Goal: Transaction & Acquisition: Purchase product/service

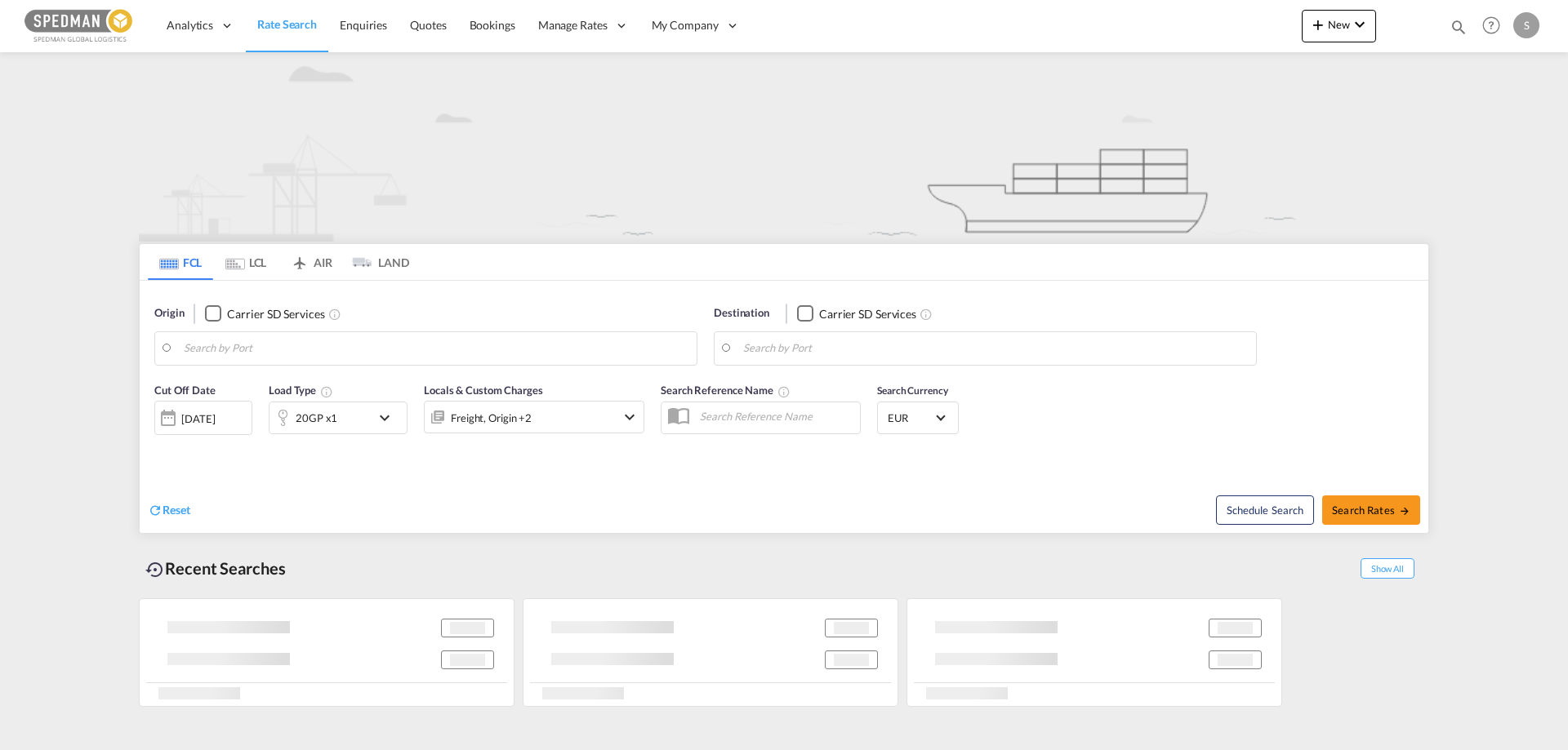
type input "[GEOGRAPHIC_DATA] ([GEOGRAPHIC_DATA]), DKCPH"
type input "Hamad, QAHMD"
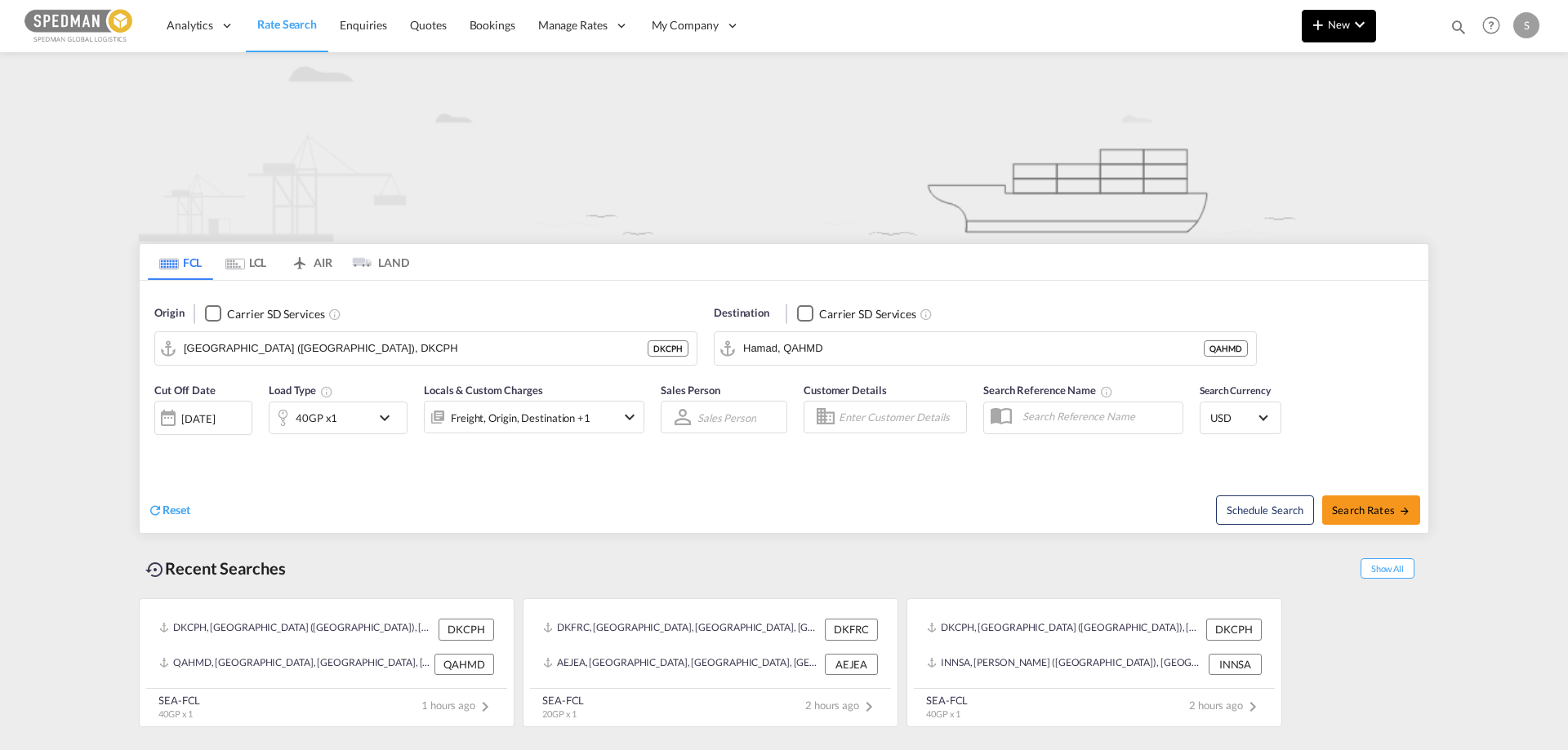
click at [1343, 11] on button "New" at bounding box center [1338, 26] width 74 height 32
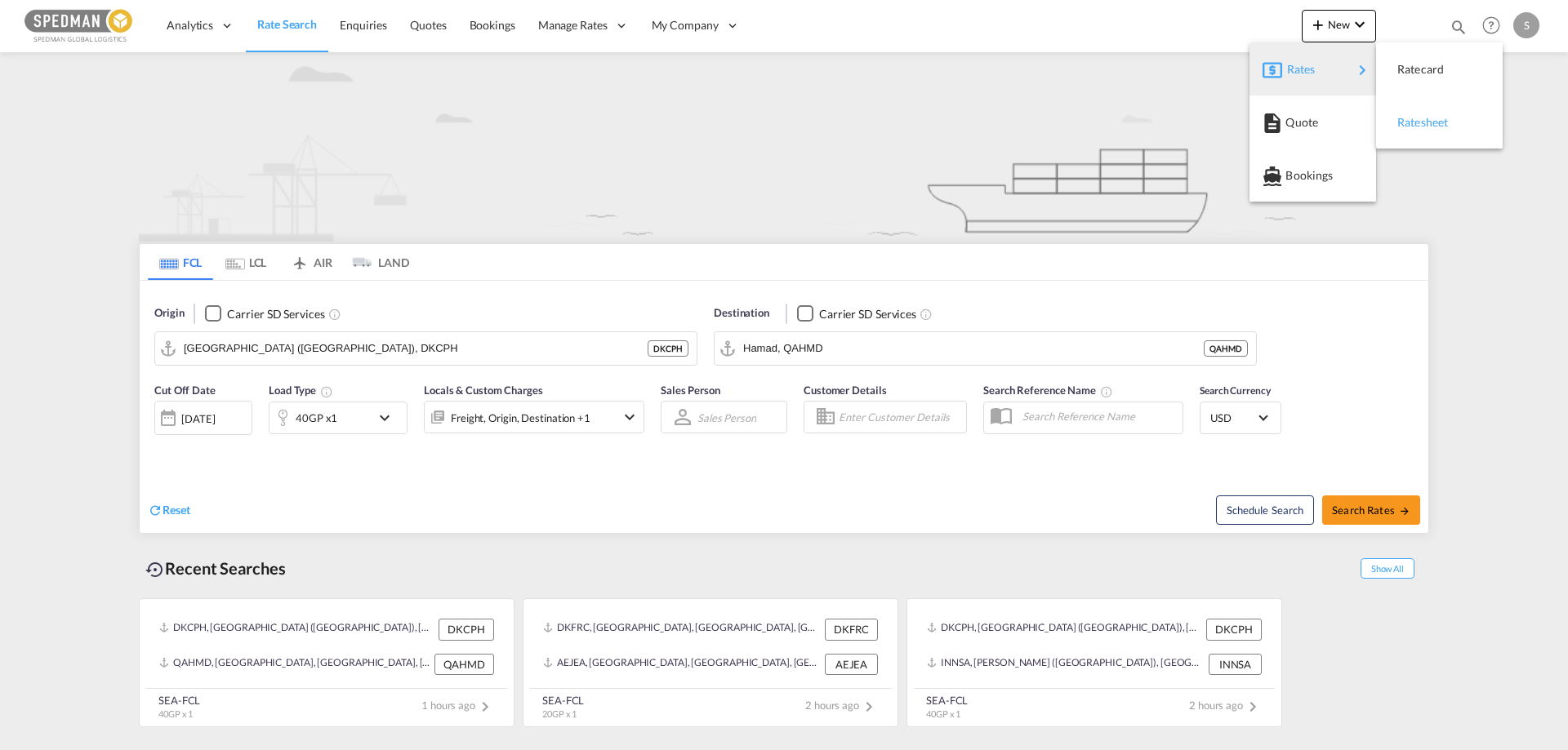
click at [1412, 127] on span "Ratesheet" at bounding box center [1405, 122] width 18 height 32
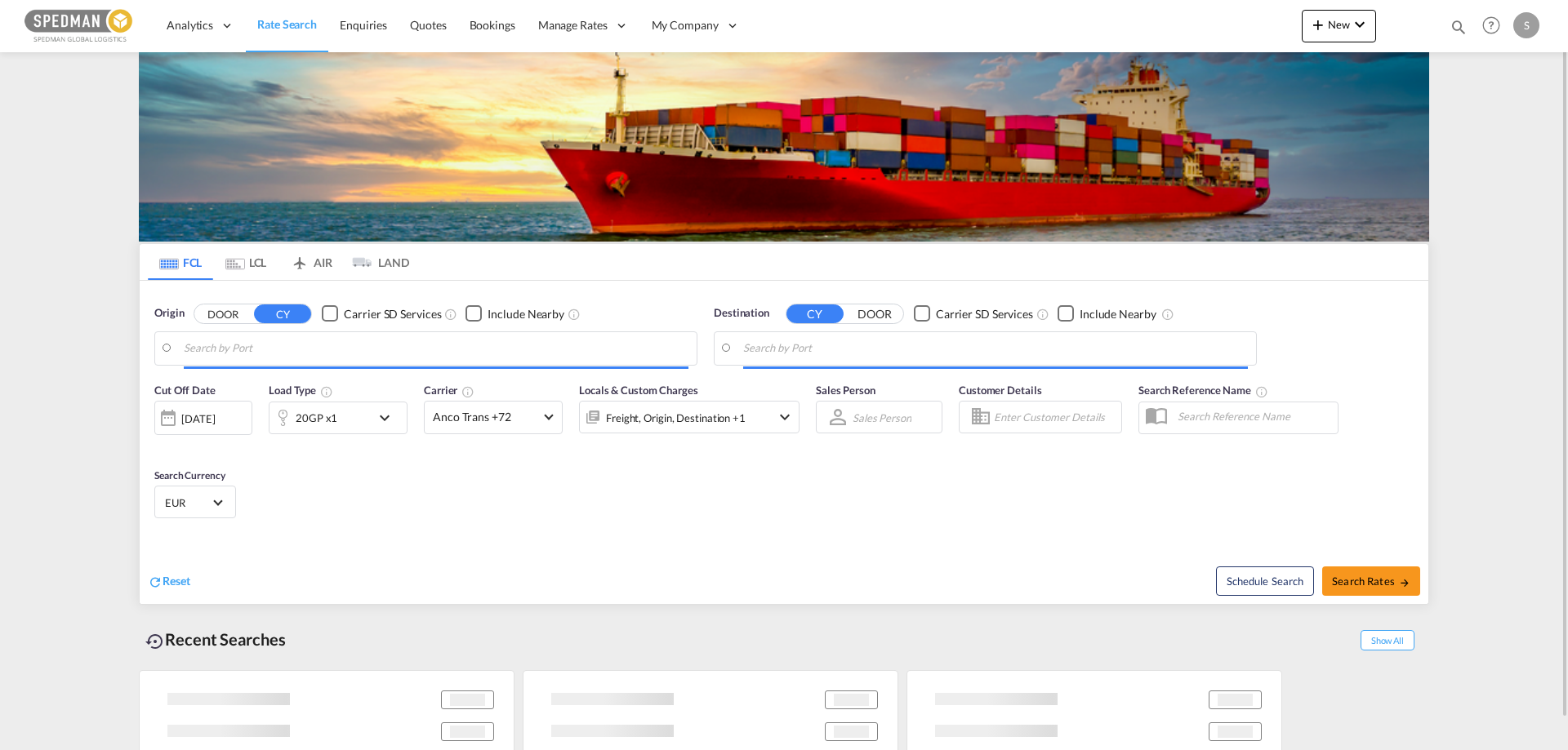
click at [222, 355] on input "Search by Port" at bounding box center [435, 348] width 505 height 24
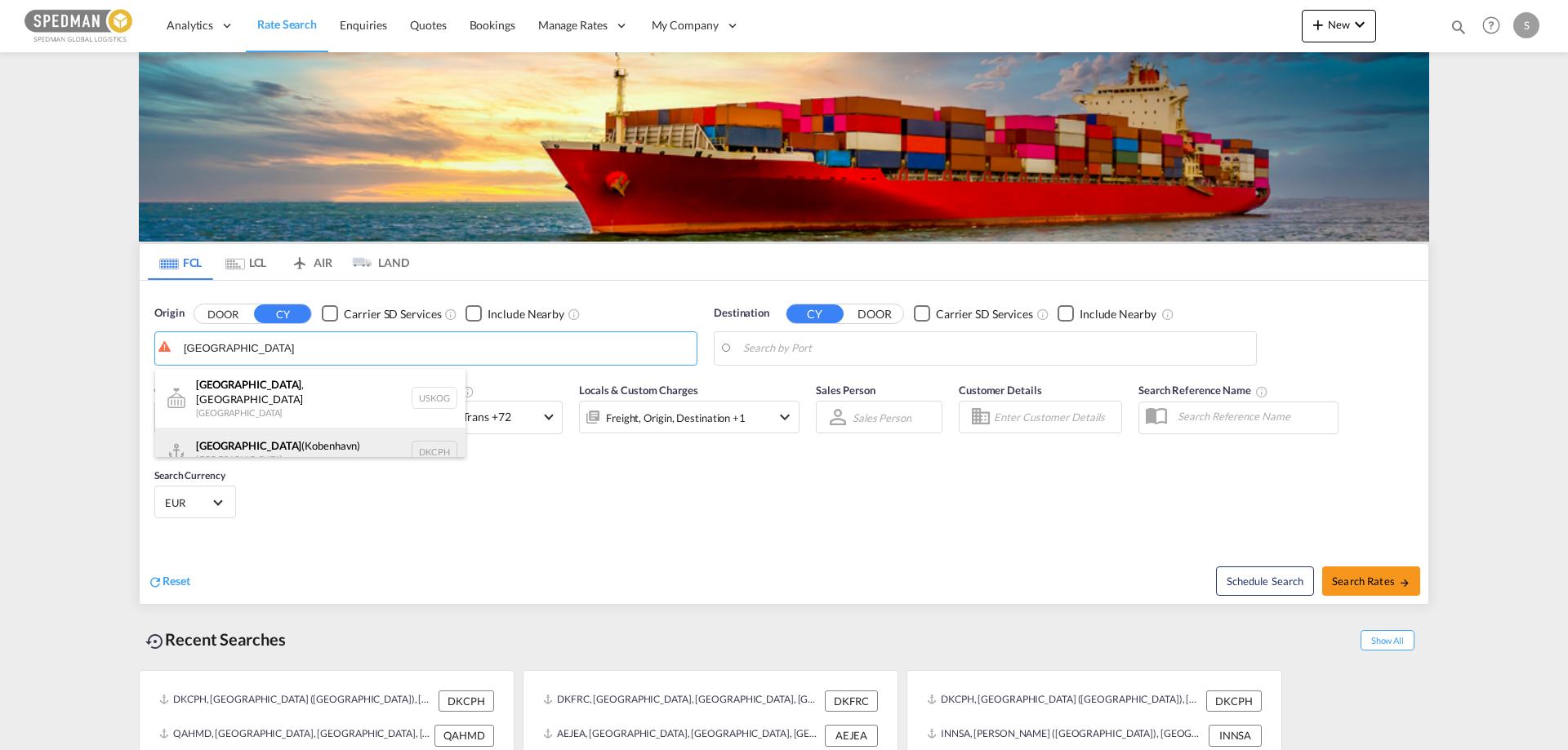
click at [232, 437] on div "[GEOGRAPHIC_DATA] ([GEOGRAPHIC_DATA]) Denmark DKCPH" at bounding box center [309, 452] width 310 height 49
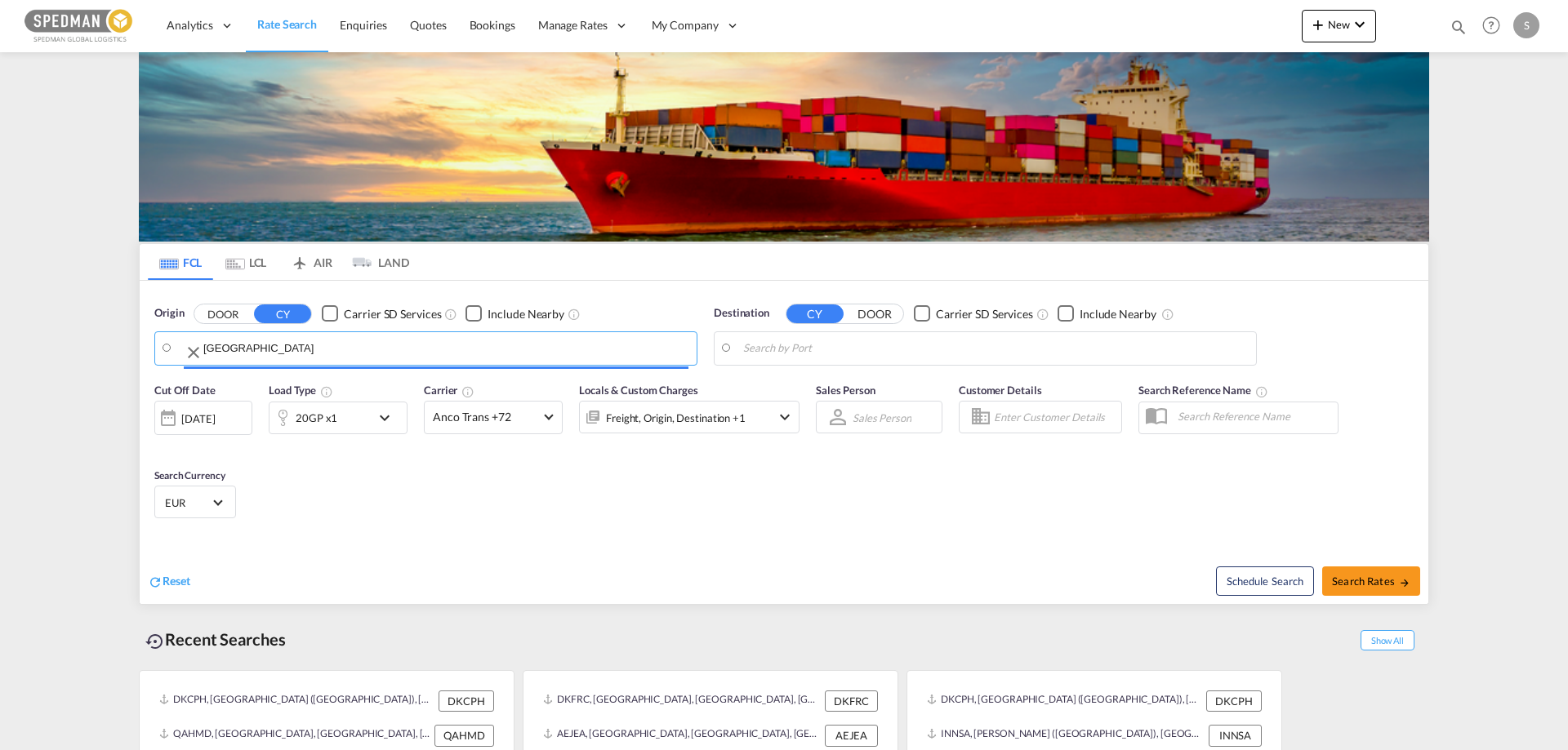
type input "[GEOGRAPHIC_DATA] ([GEOGRAPHIC_DATA]), DKCPH"
click at [773, 348] on body "Analytics Reports Dashboard Rate Search Enquiries Quotes Bookings" at bounding box center [784, 375] width 1568 height 750
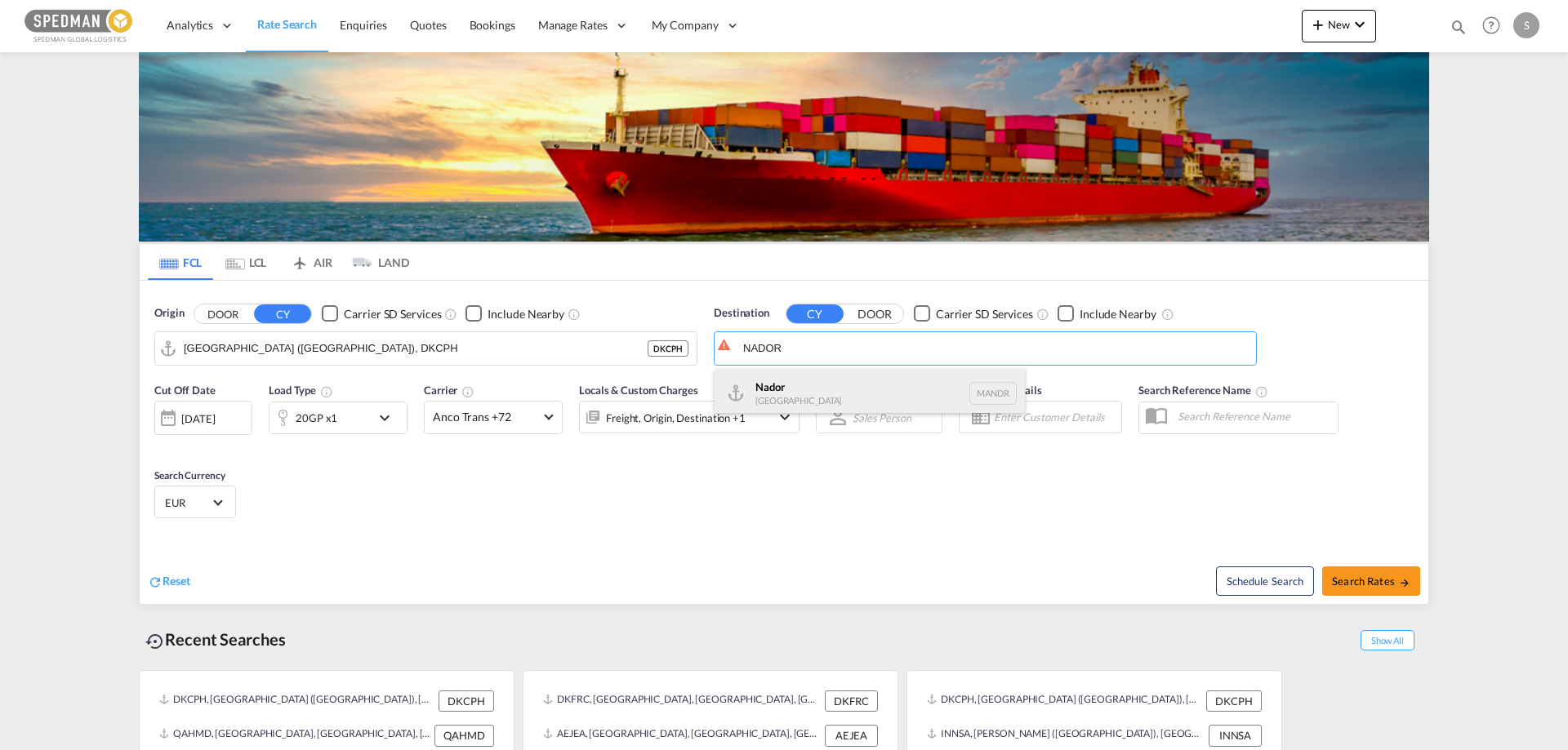
click at [773, 380] on div "Nador [GEOGRAPHIC_DATA] [GEOGRAPHIC_DATA]" at bounding box center [869, 393] width 310 height 49
type input "Nador, MANDR"
click at [308, 414] on div "20GP x1" at bounding box center [316, 418] width 42 height 23
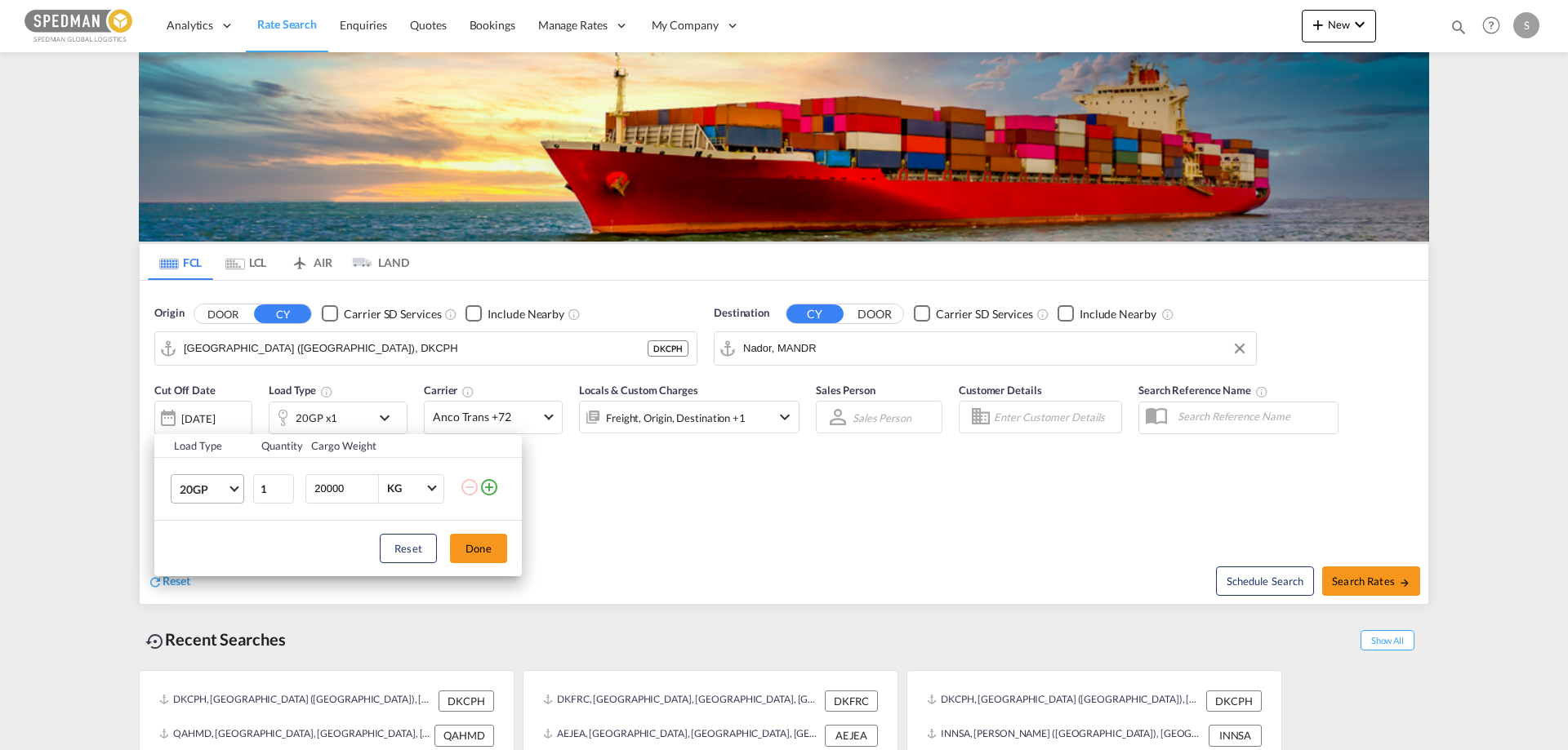
click at [234, 490] on span "Choose: \a20GP" at bounding box center [234, 487] width 9 height 9
click at [192, 567] on div "40HC" at bounding box center [194, 568] width 31 height 17
click at [506, 548] on button "Done" at bounding box center [479, 549] width 57 height 30
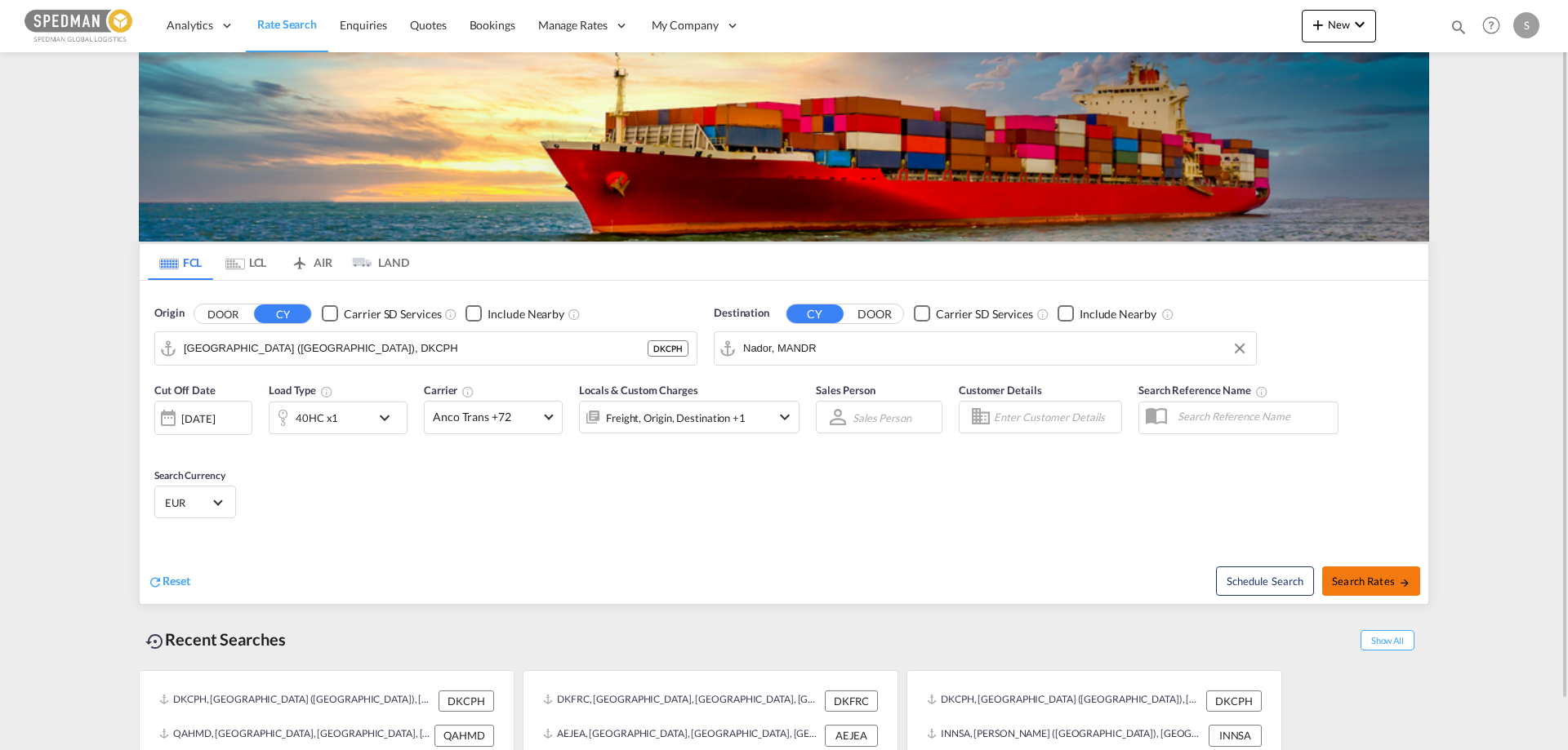
click at [1363, 581] on span "Search Rates" at bounding box center [1371, 581] width 79 height 13
type input "DKCPH to MANDR / [DATE]"
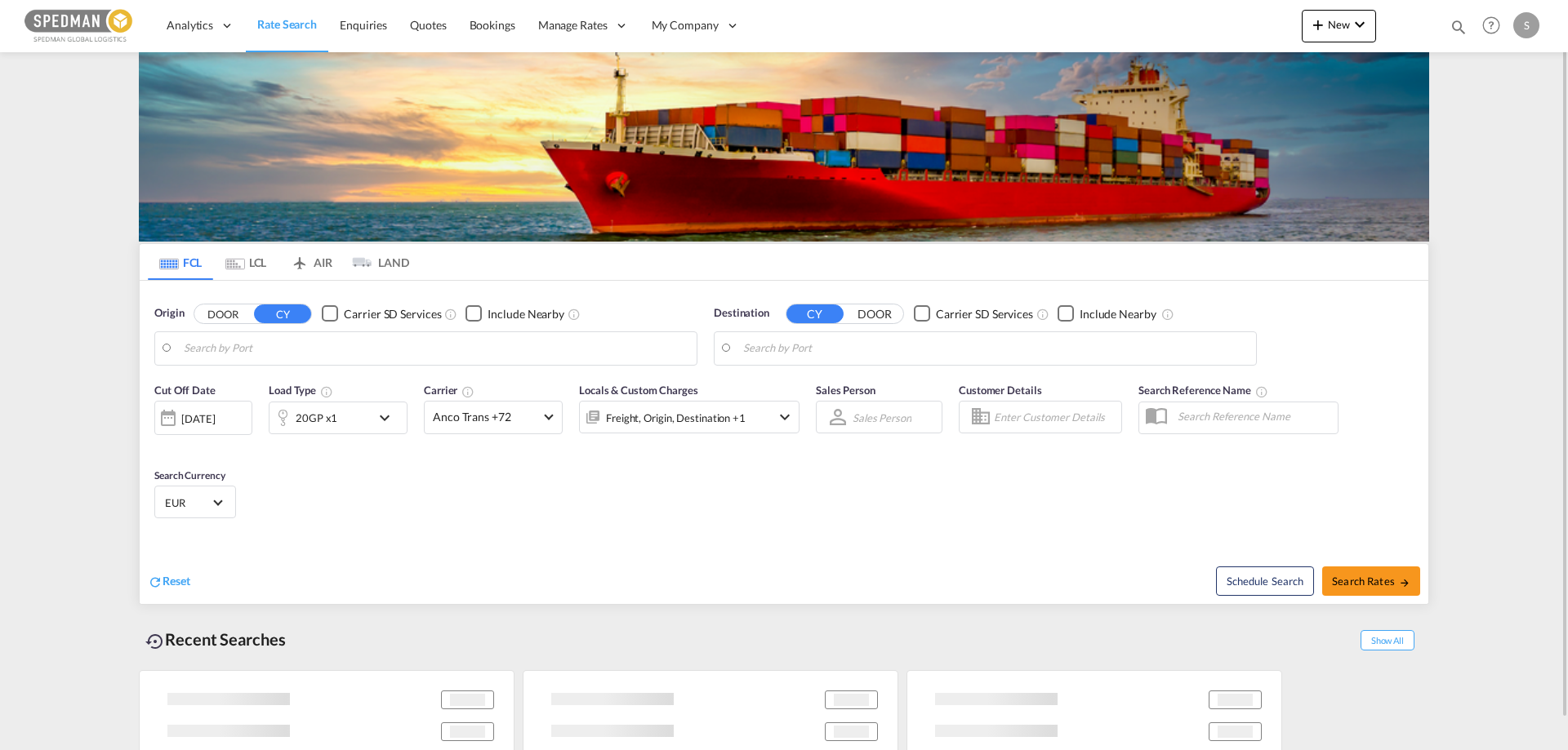
type input "Aarhus, DKAAR"
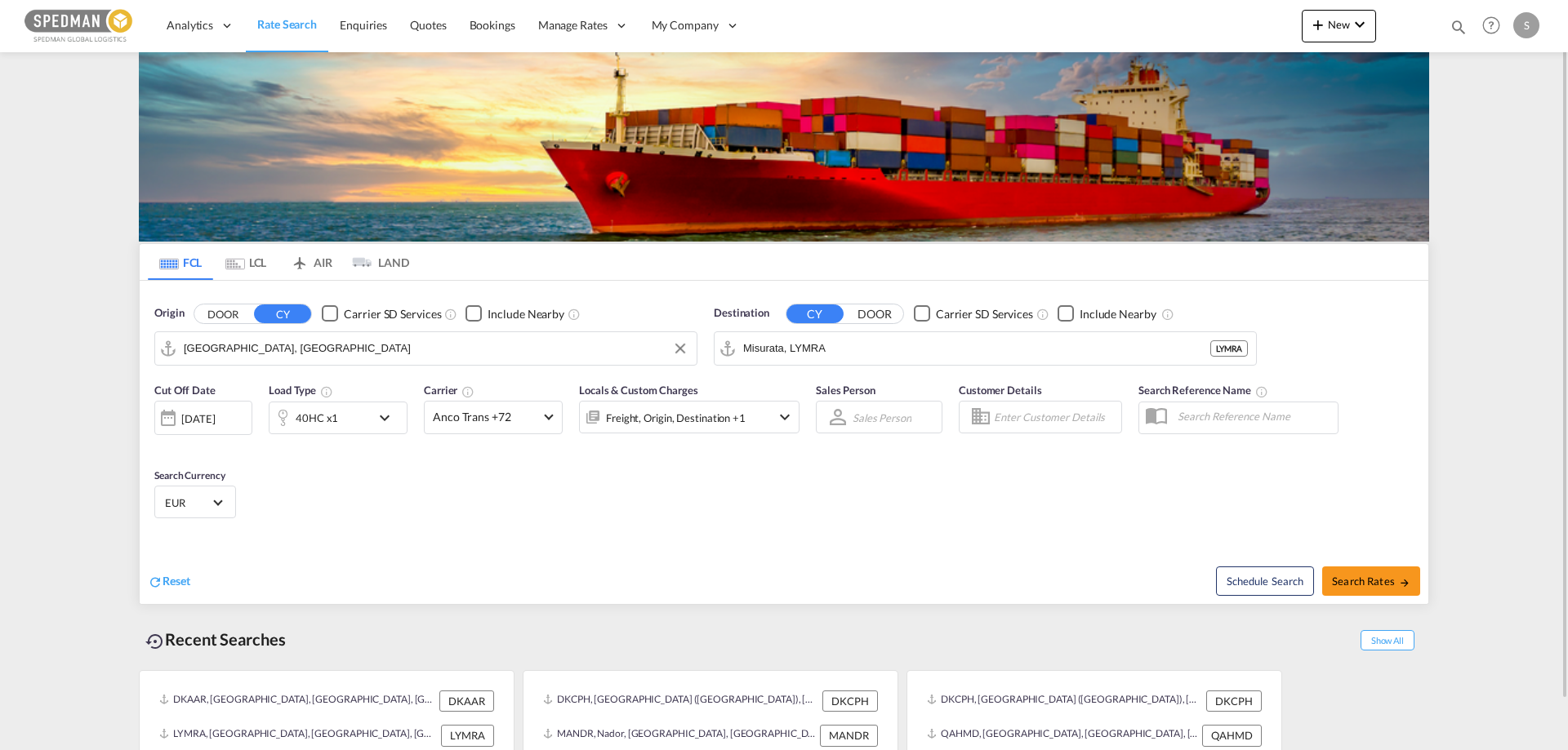
click at [240, 355] on input "Aarhus, DKAAR" at bounding box center [435, 348] width 505 height 24
click at [759, 348] on input "Misurata, LYMRA" at bounding box center [995, 348] width 505 height 24
type input "G"
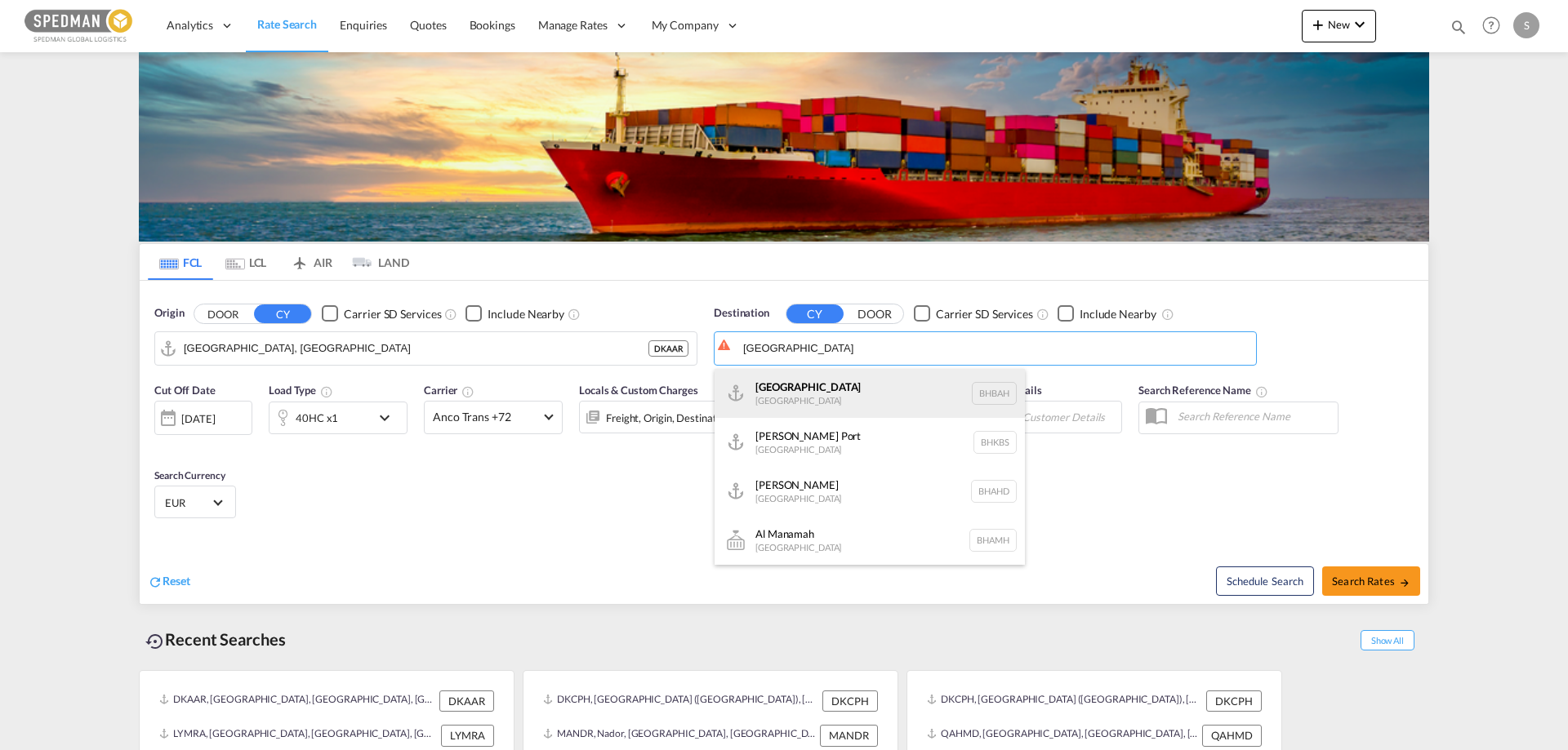
click at [761, 389] on div "Bahrain Bahrain BHBAH" at bounding box center [869, 393] width 310 height 49
type input "Bahrain, BHBAH"
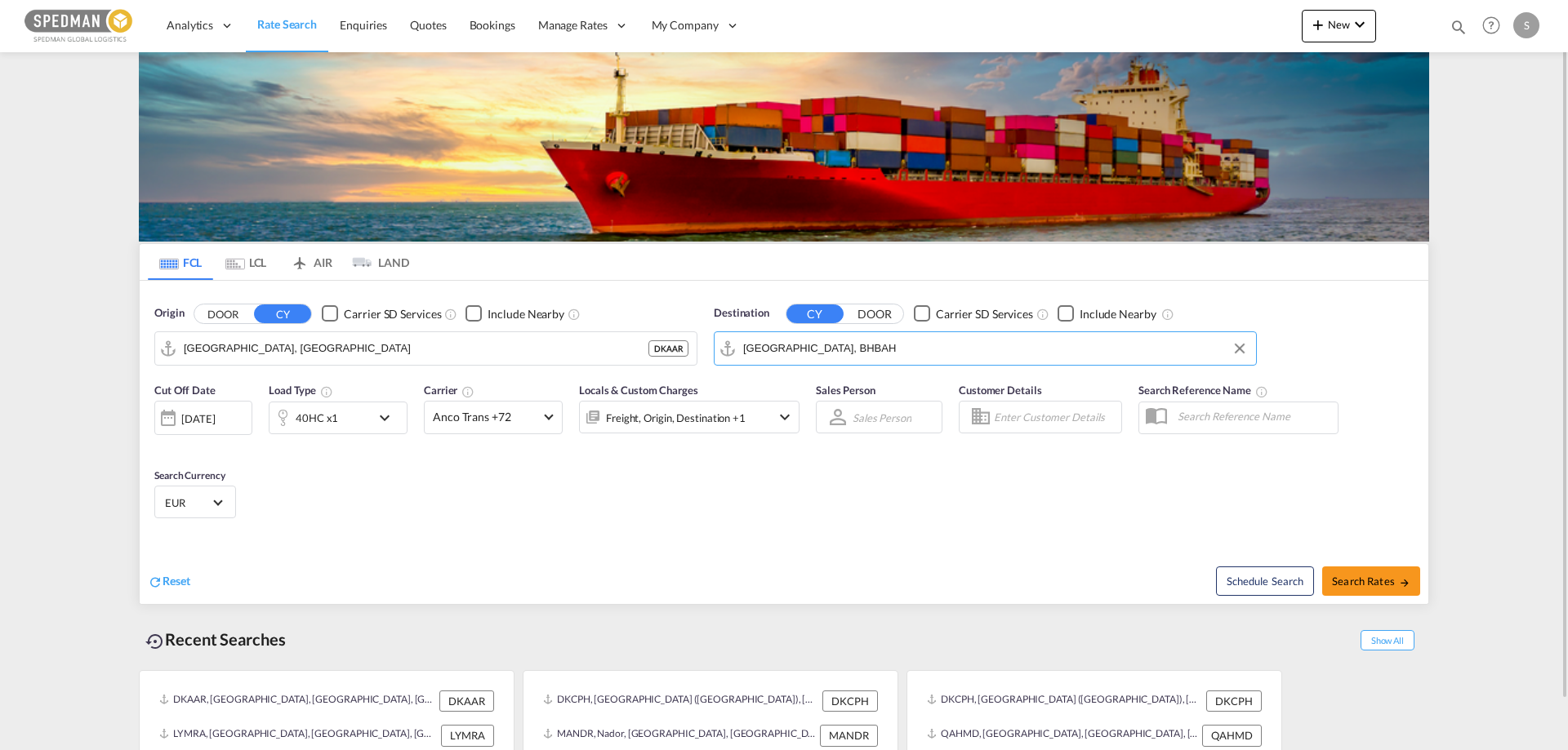
click at [346, 419] on div "40HC x1" at bounding box center [320, 418] width 101 height 32
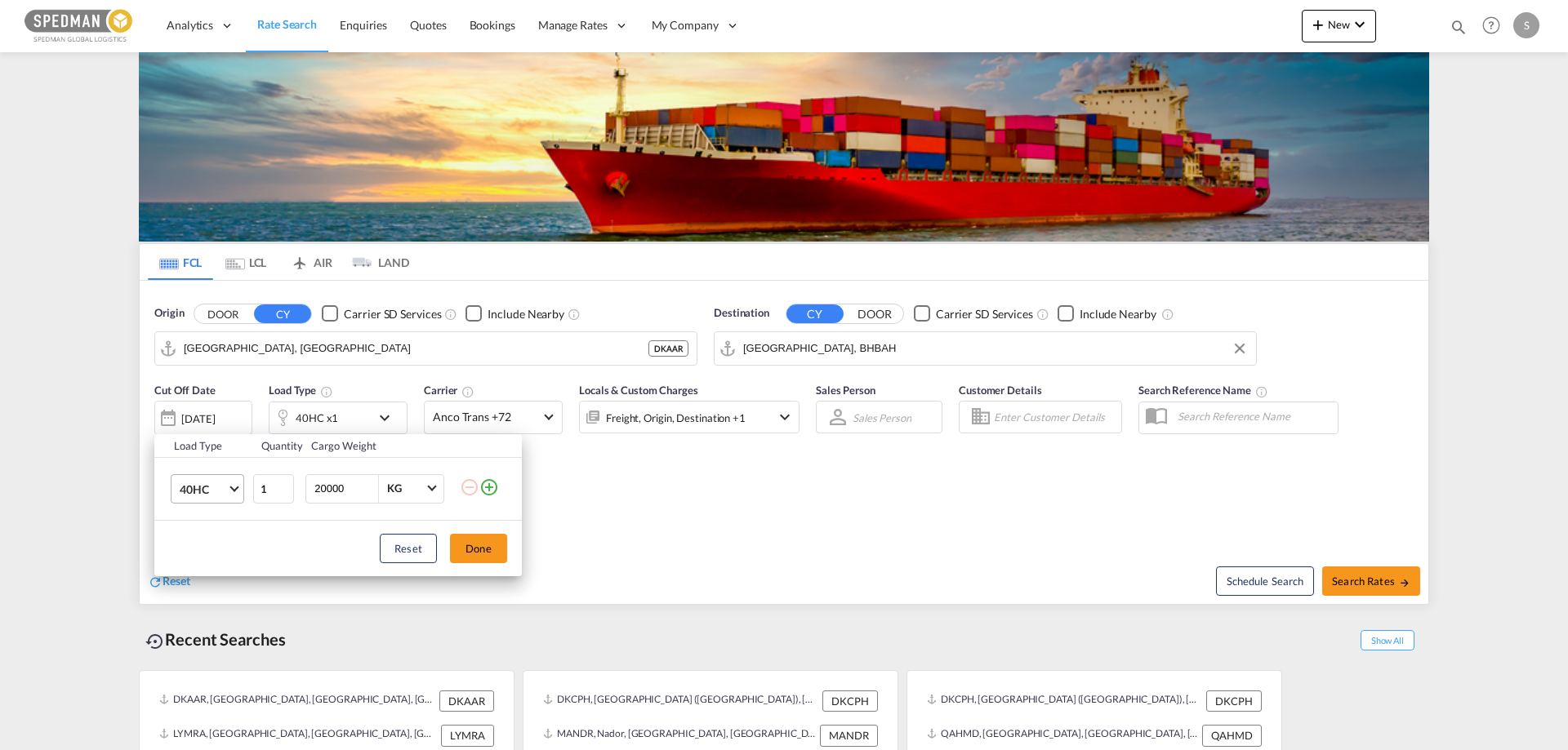
click at [217, 486] on span "40HC" at bounding box center [203, 490] width 47 height 17
click at [202, 541] on div "40HR" at bounding box center [194, 548] width 30 height 17
click at [514, 548] on div "Reset Done" at bounding box center [338, 548] width 368 height 56
click at [481, 544] on button "Done" at bounding box center [479, 549] width 57 height 30
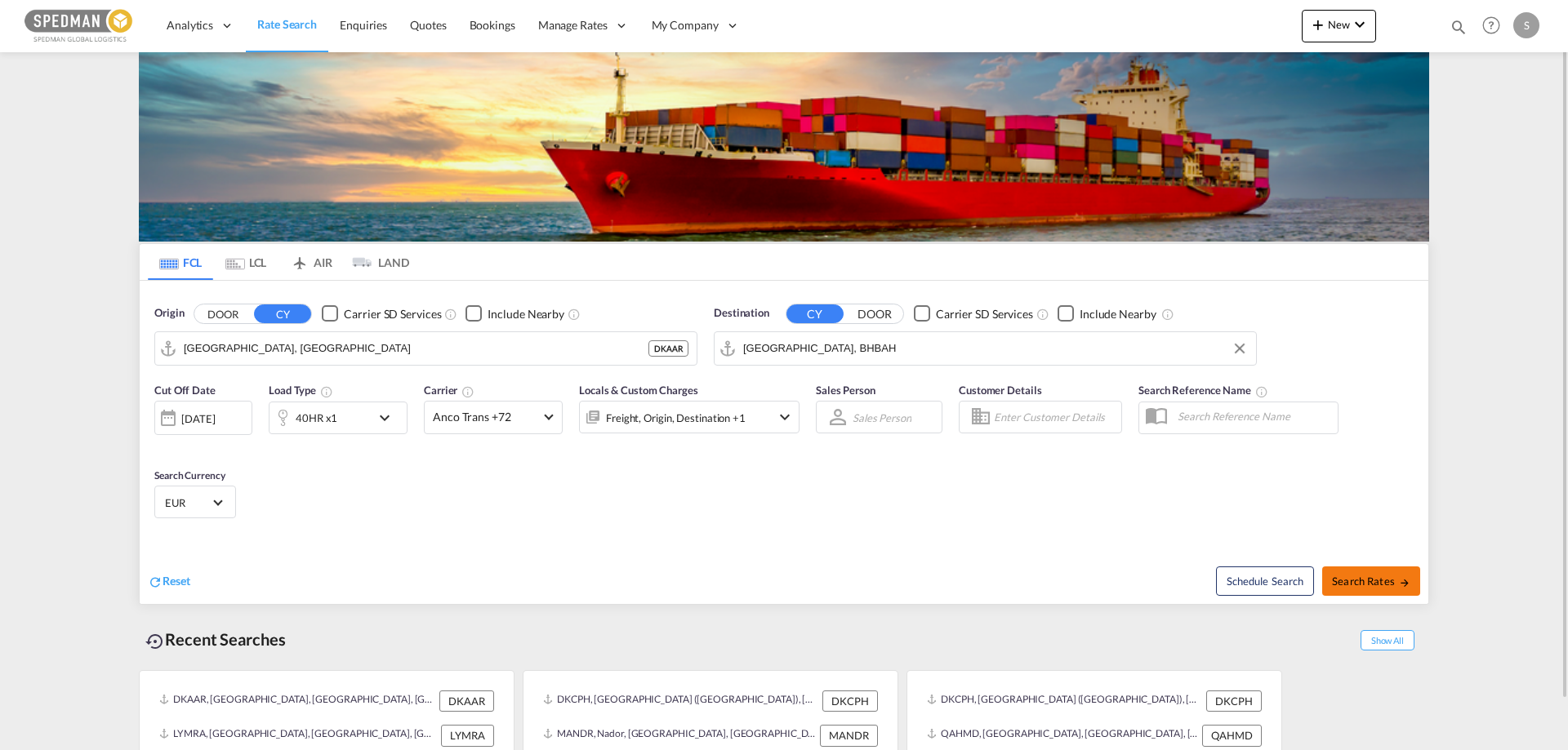
click at [1359, 575] on span "Search Rates" at bounding box center [1371, 581] width 79 height 13
type input "DKAAR to BHBAH / 10 Sep 2025"
